Goal: Navigation & Orientation: Understand site structure

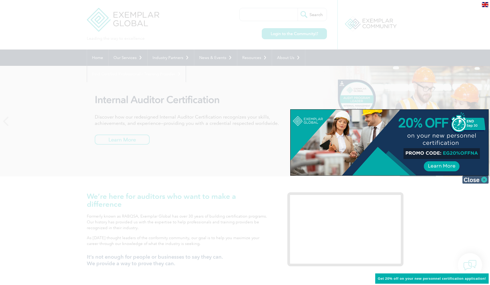
click at [484, 180] on img at bounding box center [475, 180] width 26 height 8
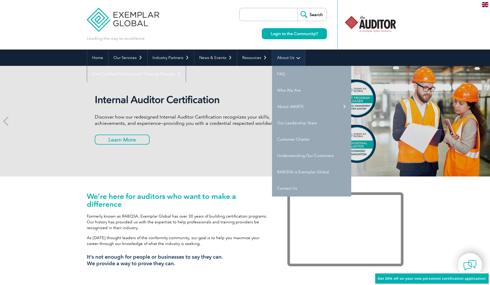
click at [290, 57] on link "About Us" at bounding box center [288, 58] width 33 height 16
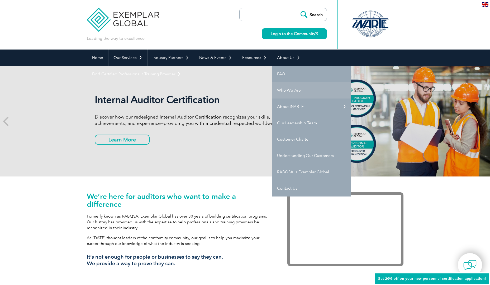
click at [285, 91] on link "Who We Are" at bounding box center [311, 90] width 79 height 16
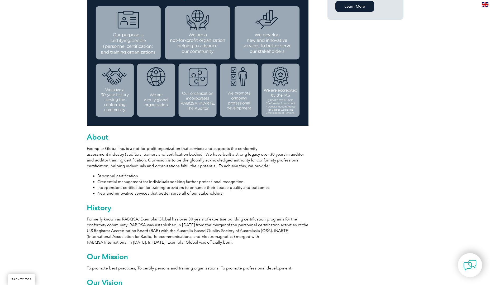
scroll to position [211, 0]
